Goal: Find specific page/section: Find specific page/section

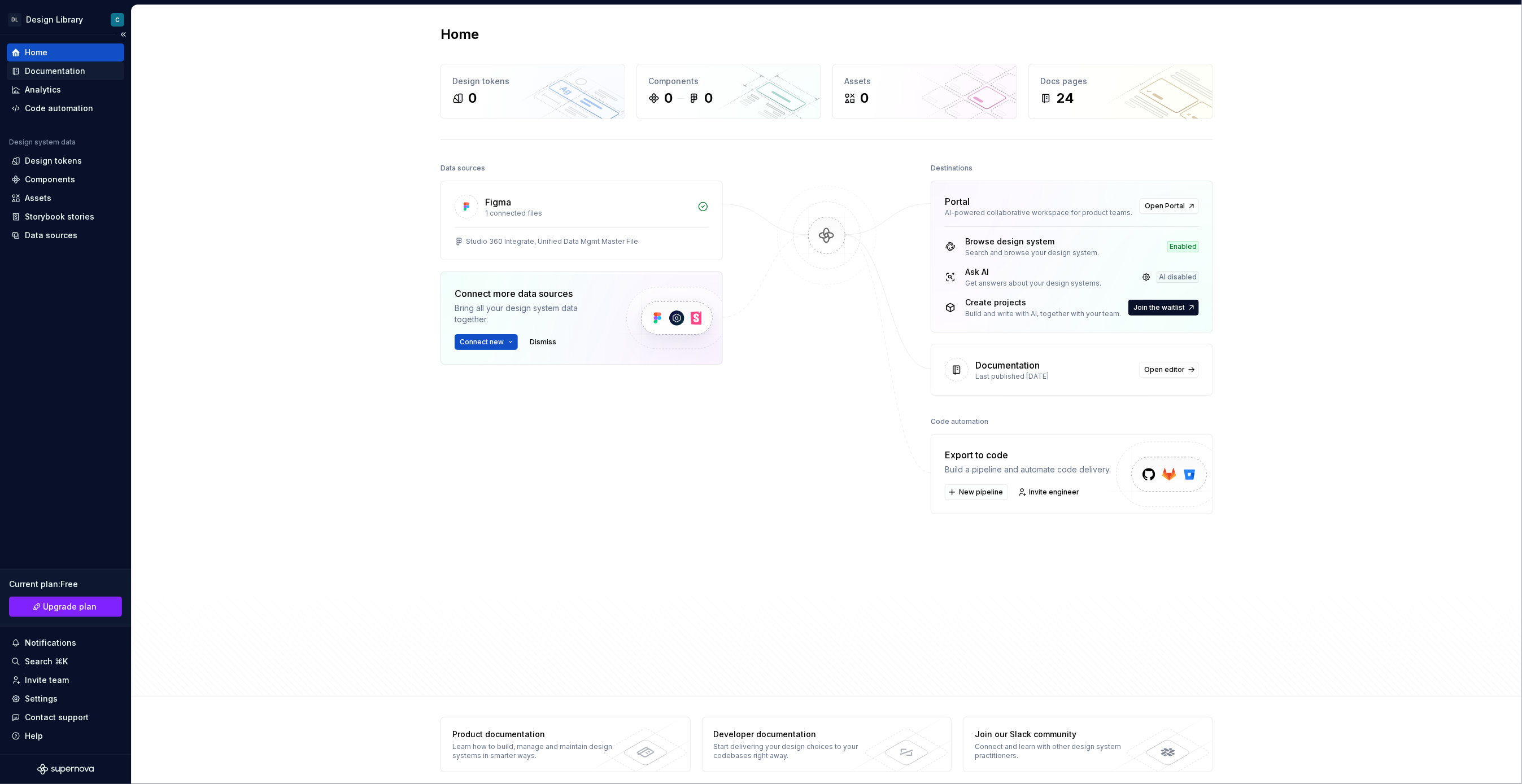
click at [35, 69] on div "Documentation" at bounding box center [55, 71] width 60 height 12
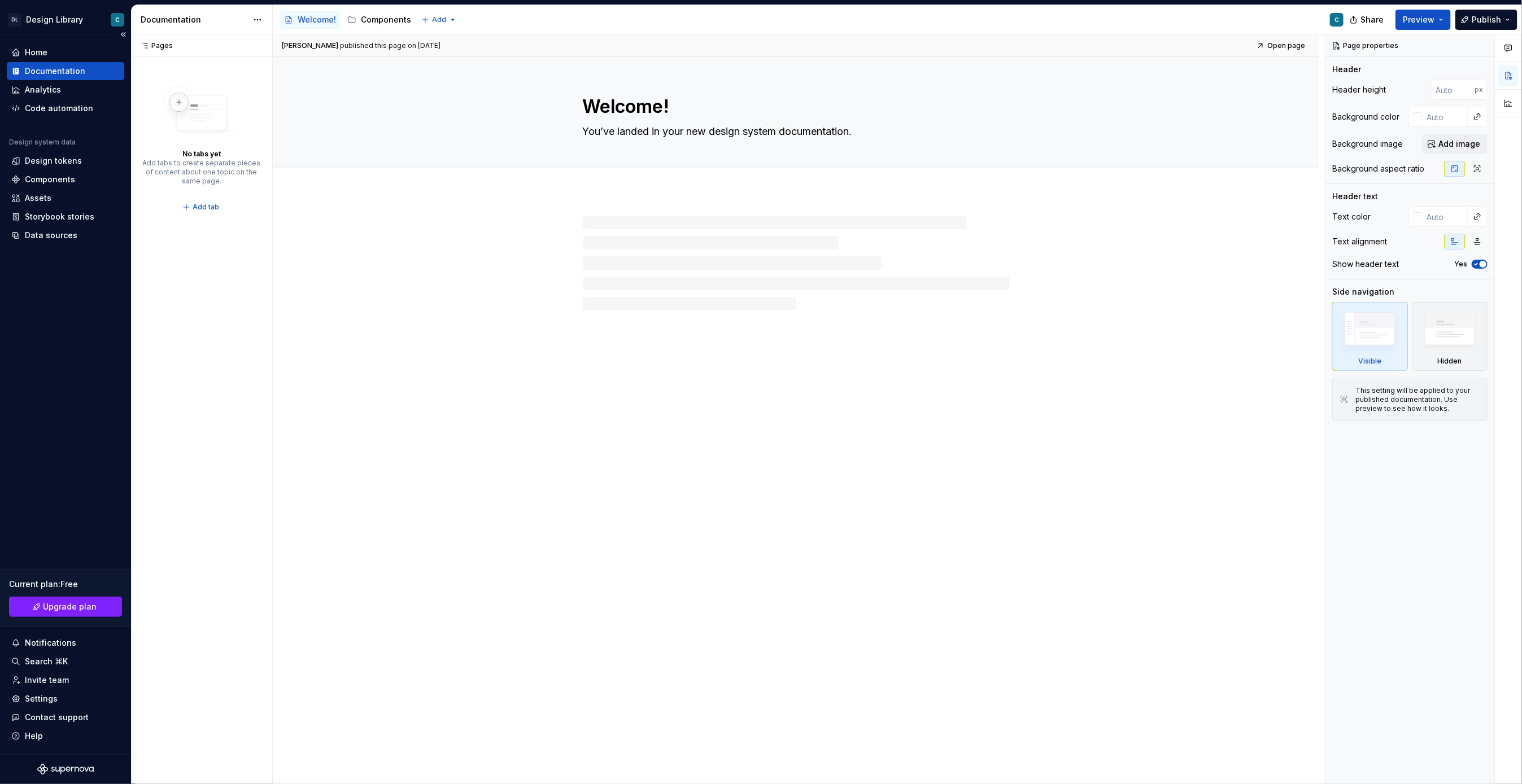
type textarea "*"
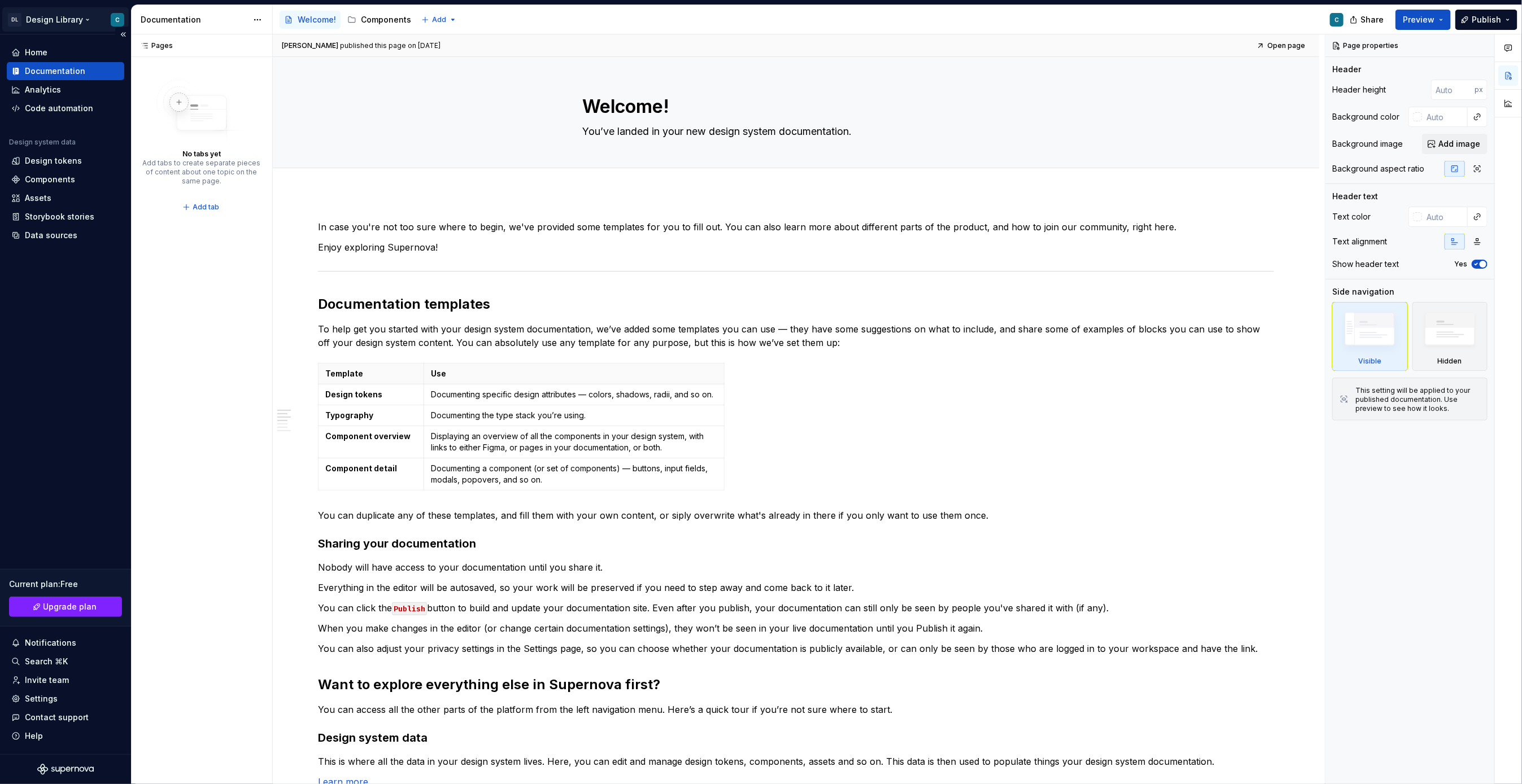
click at [87, 23] on html "DL Design Library C Home Documentation Analytics Code automation Design system …" at bounding box center [761, 392] width 1522 height 784
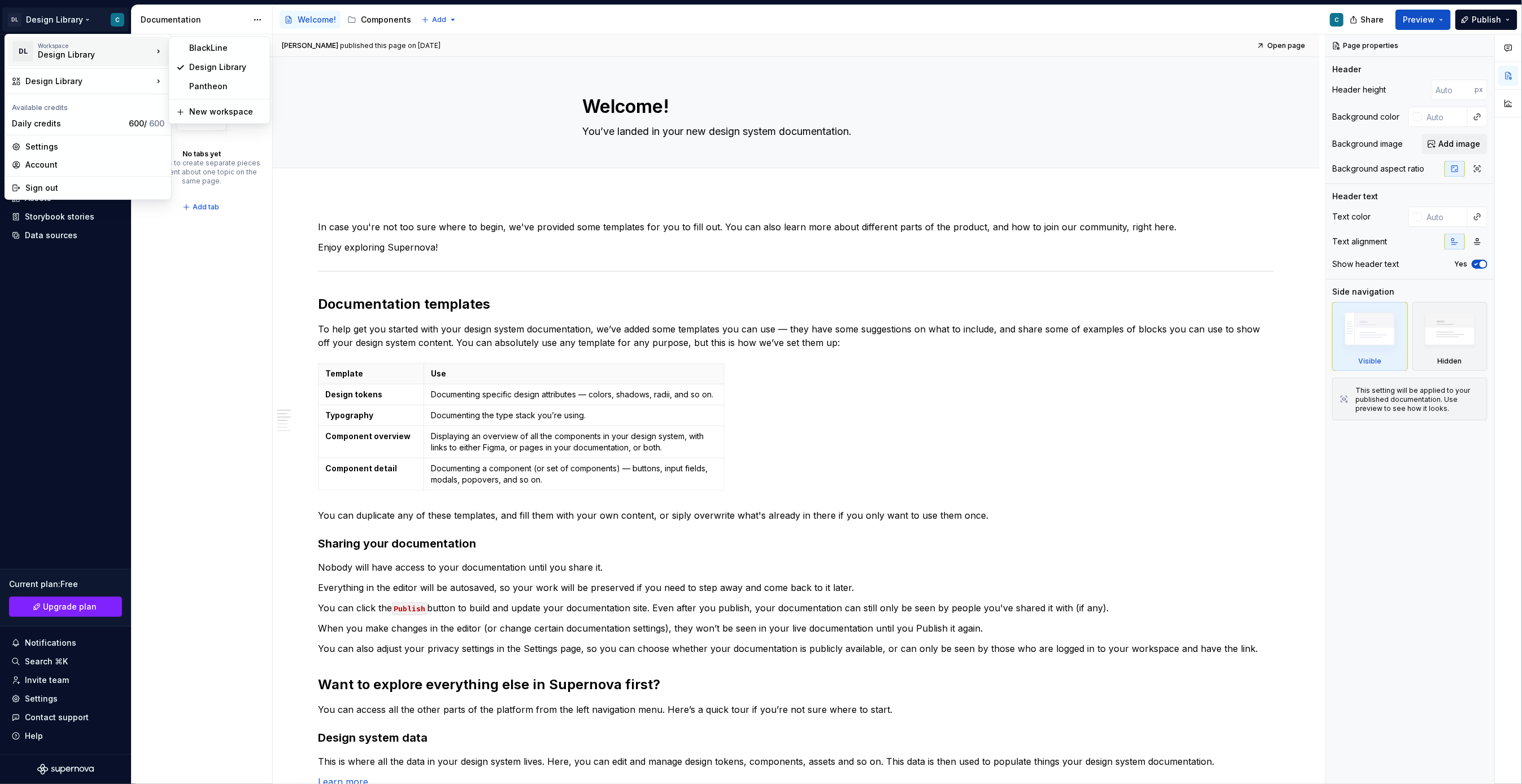
click at [105, 52] on div "Design Library" at bounding box center [86, 54] width 96 height 12
click at [212, 82] on div "Pantheon" at bounding box center [226, 87] width 73 height 12
